Goal: Task Accomplishment & Management: Manage account settings

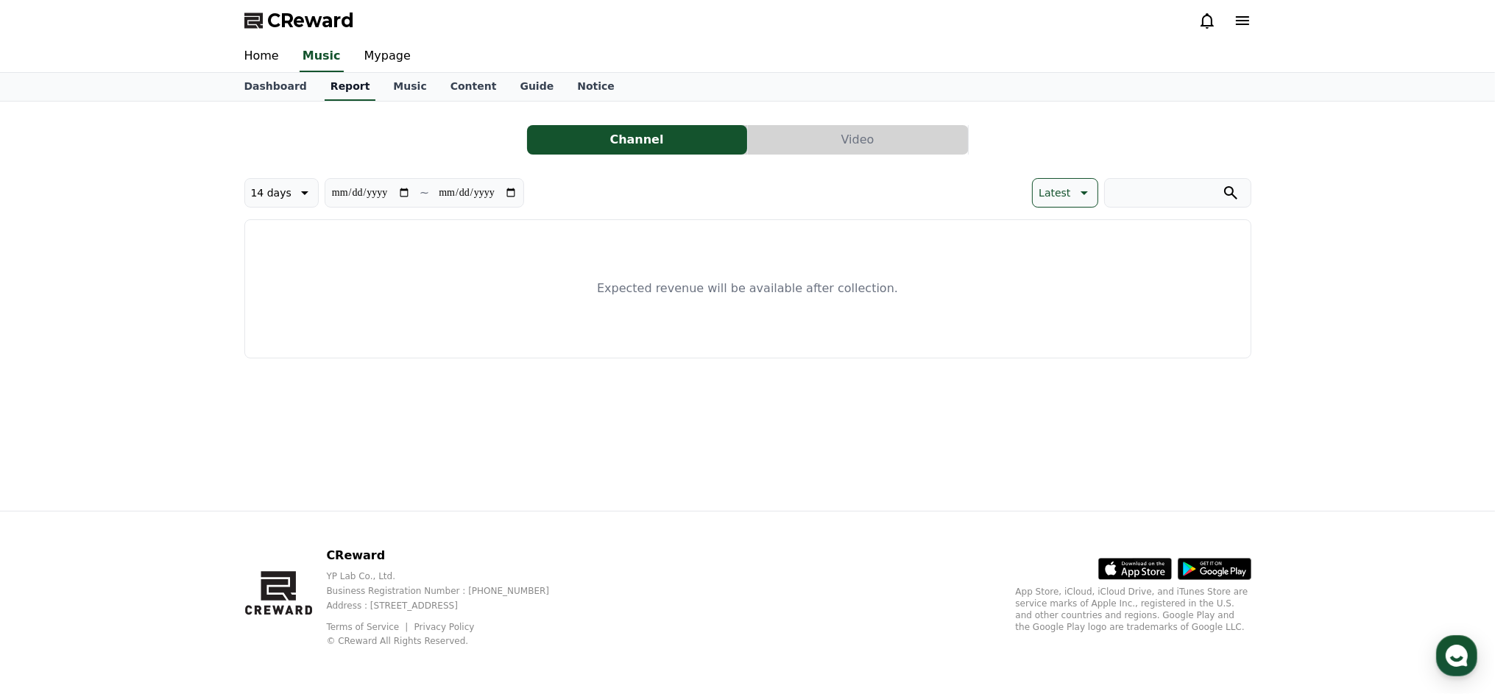
click at [353, 91] on link "Report" at bounding box center [351, 87] width 52 height 28
click at [395, 85] on link "Music" at bounding box center [409, 87] width 57 height 28
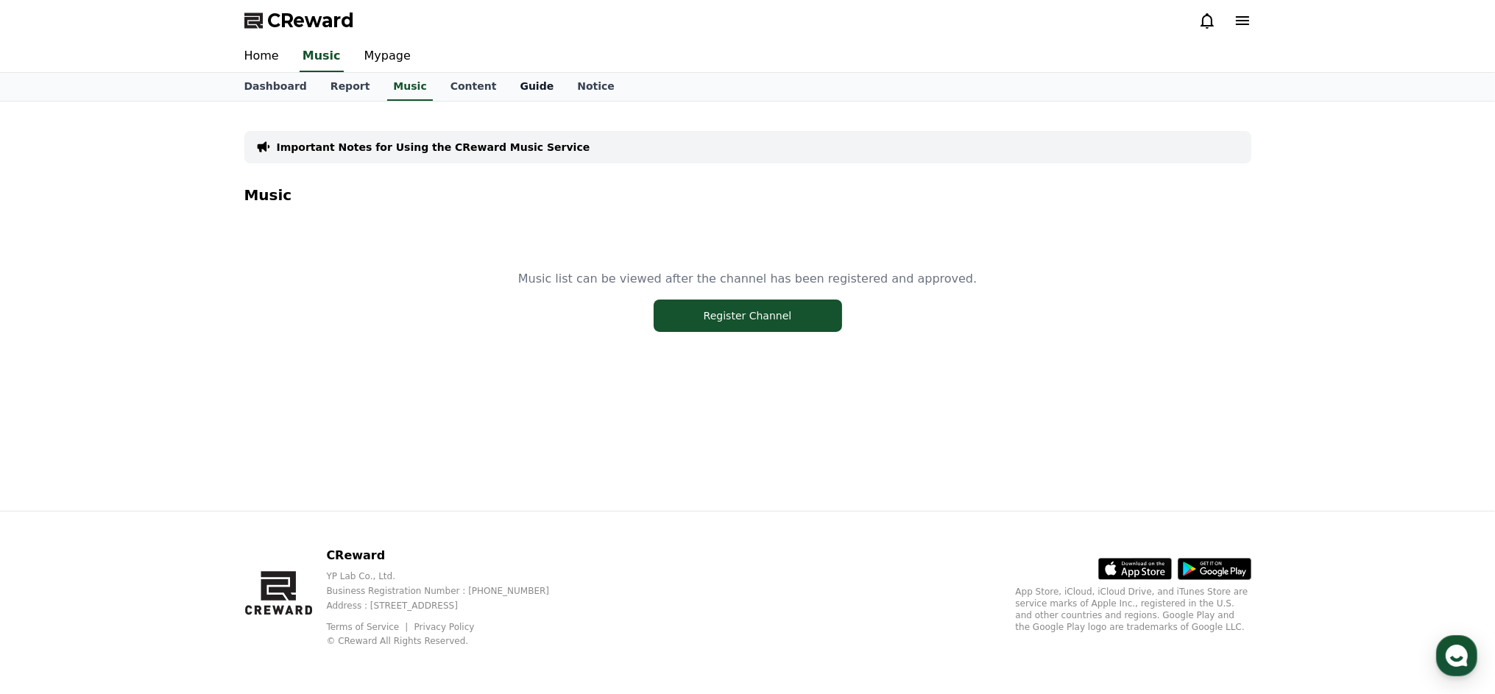
click at [524, 89] on link "Guide" at bounding box center [536, 87] width 57 height 28
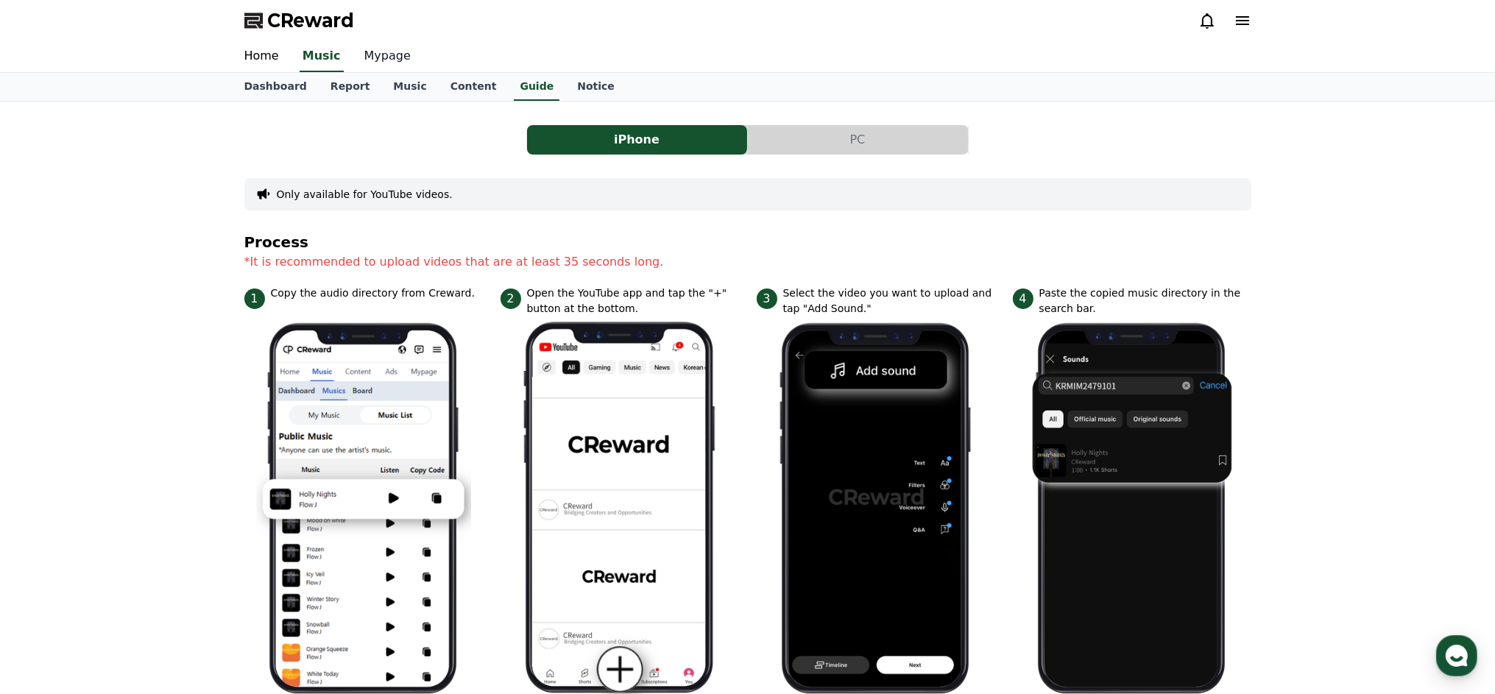
click at [406, 58] on link "Mypage" at bounding box center [388, 56] width 70 height 31
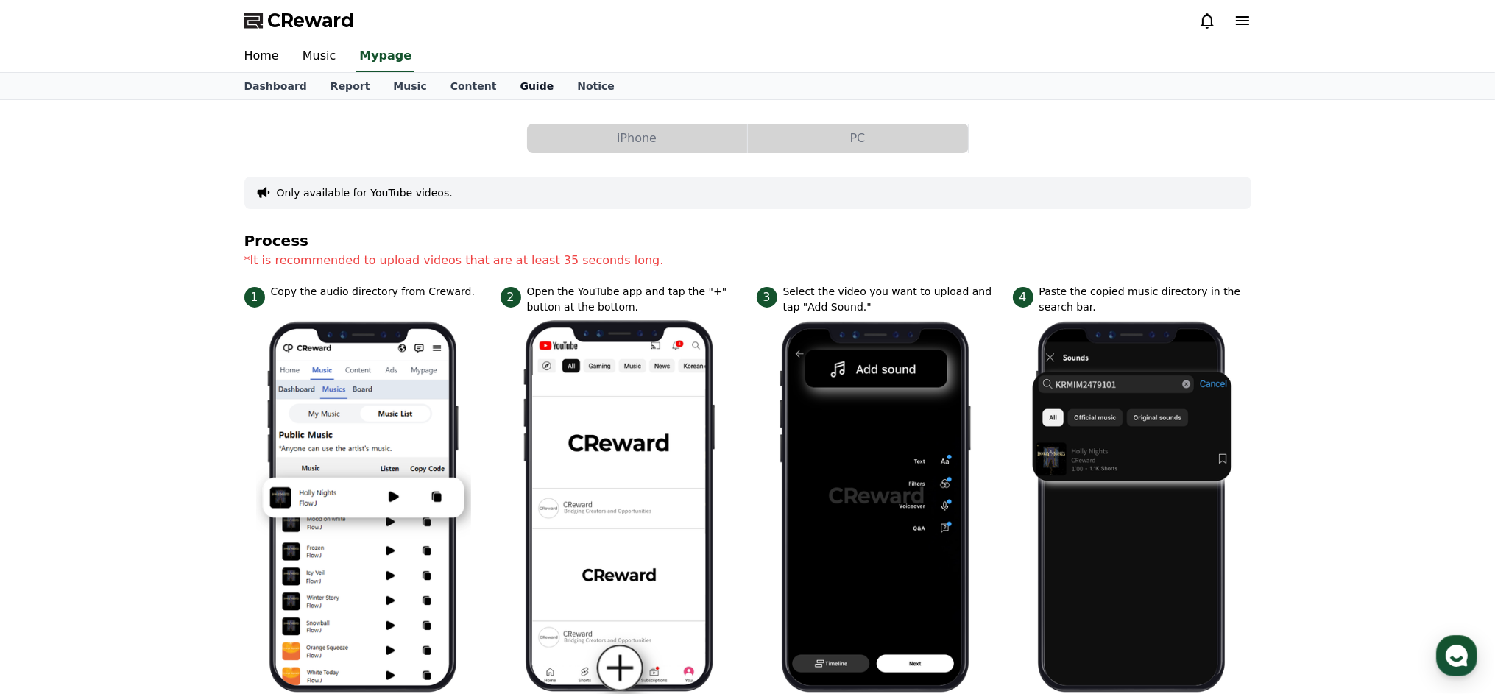
select select "**********"
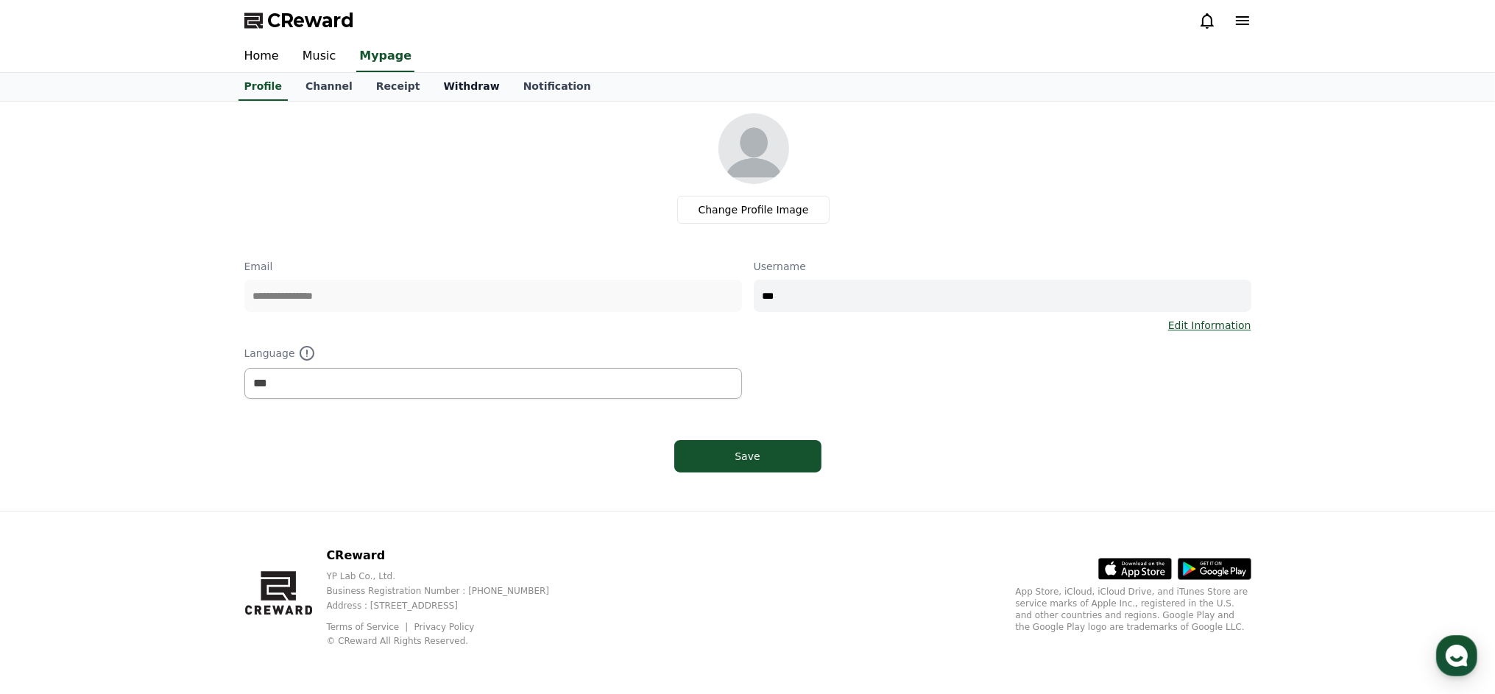
click at [464, 84] on link "Withdraw" at bounding box center [471, 87] width 80 height 28
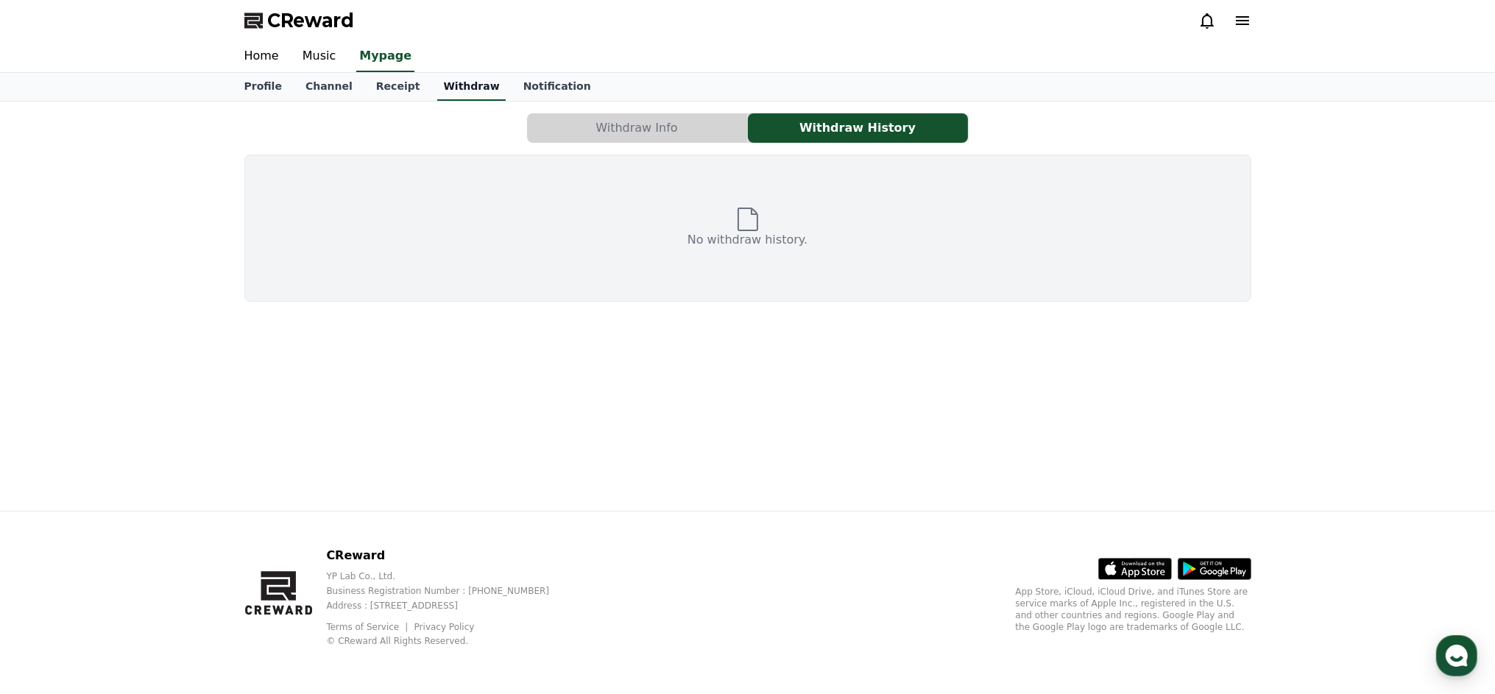
click at [464, 84] on link "Withdraw" at bounding box center [471, 87] width 68 height 28
click at [654, 129] on button "Withdraw Info" at bounding box center [637, 127] width 220 height 29
